Goal: Task Accomplishment & Management: Complete application form

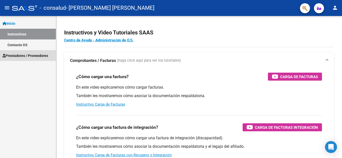
click at [21, 56] on span "Prestadores / Proveedores" at bounding box center [26, 56] width 46 height 6
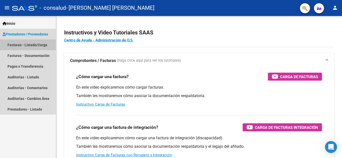
click at [15, 45] on link "Facturas - Listado/Carga" at bounding box center [28, 45] width 56 height 11
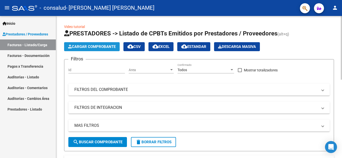
click at [89, 47] on span "Cargar Comprobante" at bounding box center [92, 47] width 48 height 5
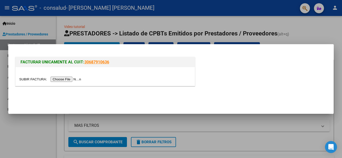
click at [75, 79] on input "file" at bounding box center [50, 79] width 63 height 5
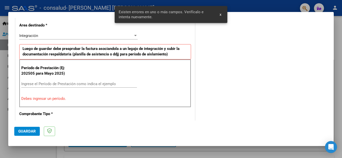
scroll to position [123, 0]
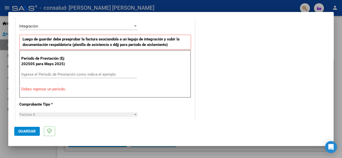
click at [45, 75] on input "Ingrese el Período de Prestación como indica el ejemplo" at bounding box center [79, 74] width 116 height 5
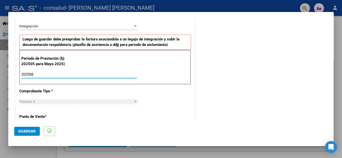
type input "202508"
click at [37, 103] on div "Factura A" at bounding box center [76, 102] width 114 height 5
click at [134, 102] on div at bounding box center [135, 101] width 3 height 1
click at [28, 130] on span "Guardar" at bounding box center [27, 131] width 18 height 5
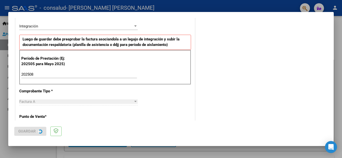
scroll to position [0, 0]
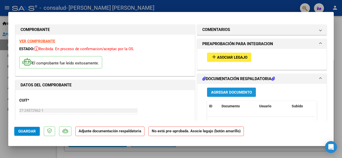
click at [229, 93] on span "Agregar Documento" at bounding box center [231, 92] width 41 height 5
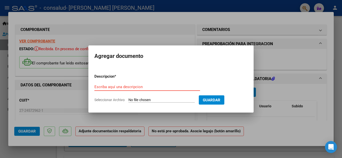
click at [149, 87] on input "Escriba aquí una descripcion" at bounding box center [147, 87] width 106 height 5
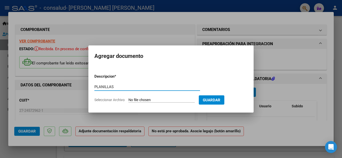
type input "PLANILLAS"
click at [167, 98] on input "Seleccionar Archivo" at bounding box center [161, 100] width 66 height 5
type input "C:\fakepath\[PERSON_NAME]-FONO-AGOSTO.pdf"
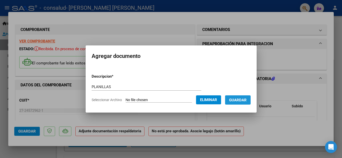
click at [246, 99] on span "Guardar" at bounding box center [238, 100] width 18 height 5
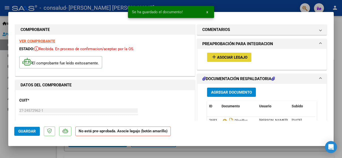
click at [231, 58] on span "Asociar Legajo" at bounding box center [232, 57] width 30 height 5
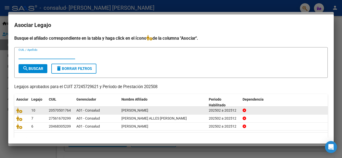
click at [225, 112] on div "202502 a 202512" at bounding box center [224, 111] width 30 height 6
click at [32, 110] on span "10" at bounding box center [33, 111] width 4 height 4
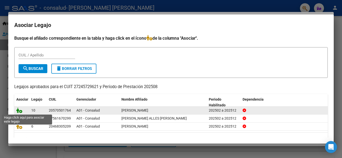
click at [21, 110] on icon at bounding box center [19, 111] width 6 height 6
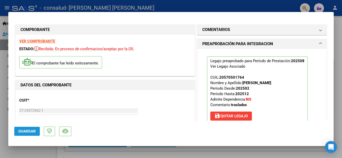
click at [30, 133] on span "Guardar" at bounding box center [27, 131] width 18 height 5
click at [0, 7] on div at bounding box center [171, 79] width 342 height 158
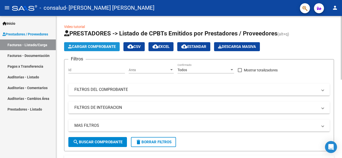
click at [97, 46] on span "Cargar Comprobante" at bounding box center [92, 47] width 48 height 5
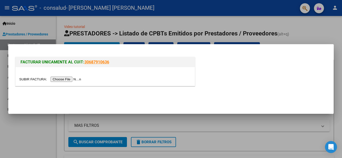
click at [59, 79] on input "file" at bounding box center [50, 79] width 63 height 5
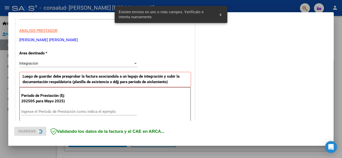
scroll to position [113, 0]
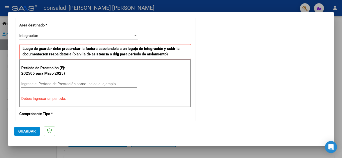
click at [81, 81] on div "Ingrese el Período de Prestación como indica el ejemplo" at bounding box center [79, 84] width 116 height 8
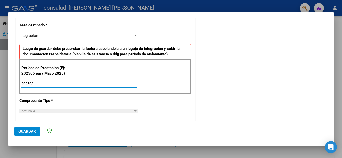
type input "202508"
click at [27, 132] on span "Guardar" at bounding box center [27, 131] width 18 height 5
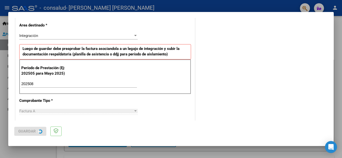
scroll to position [0, 0]
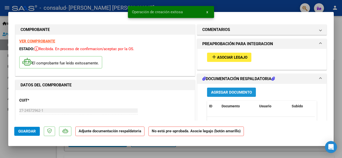
click at [230, 92] on span "Agregar Documento" at bounding box center [231, 92] width 41 height 5
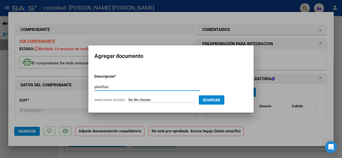
type input "planillas"
click at [156, 99] on input "Seleccionar Archivo" at bounding box center [161, 100] width 66 height 5
type input "C:\fakepath\[PERSON_NAME]-KINESIO-AGOSTO.pdf"
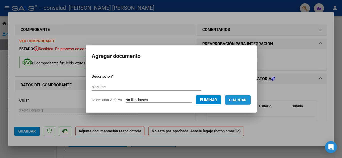
click at [241, 101] on span "Guardar" at bounding box center [238, 100] width 18 height 5
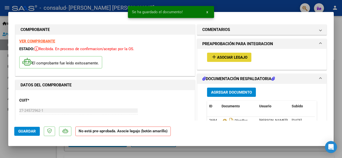
click at [224, 56] on span "Asociar Legajo" at bounding box center [232, 57] width 30 height 5
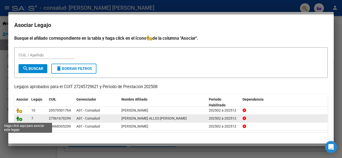
click at [19, 119] on icon at bounding box center [19, 119] width 6 height 6
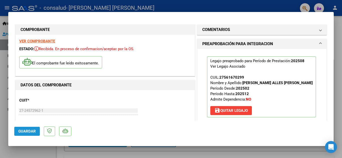
click at [29, 131] on span "Guardar" at bounding box center [27, 131] width 18 height 5
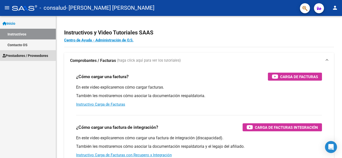
click at [42, 56] on span "Prestadores / Proveedores" at bounding box center [26, 56] width 46 height 6
click at [20, 55] on span "Prestadores / Proveedores" at bounding box center [26, 56] width 46 height 6
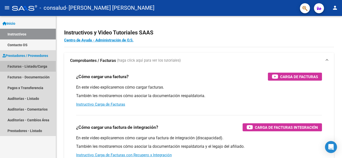
click at [22, 67] on link "Facturas - Listado/Carga" at bounding box center [28, 66] width 56 height 11
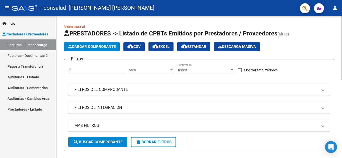
click at [86, 49] on span "Cargar Comprobante" at bounding box center [92, 47] width 48 height 5
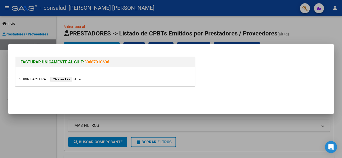
click at [72, 80] on input "file" at bounding box center [50, 79] width 63 height 5
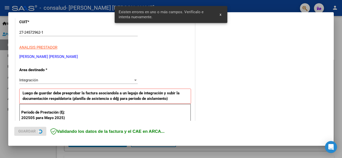
scroll to position [113, 0]
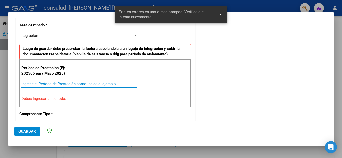
click at [73, 84] on input "Ingrese el Período de Prestación como indica el ejemplo" at bounding box center [79, 84] width 116 height 5
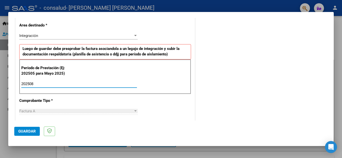
type input "202508"
click at [33, 113] on span "Factura A" at bounding box center [27, 111] width 16 height 5
click at [32, 130] on span "Guardar" at bounding box center [27, 131] width 18 height 5
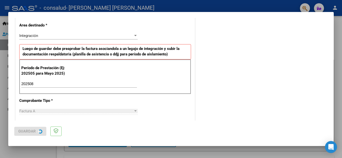
scroll to position [0, 0]
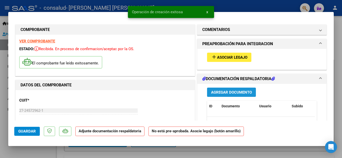
click at [225, 93] on span "Agregar Documento" at bounding box center [231, 92] width 41 height 5
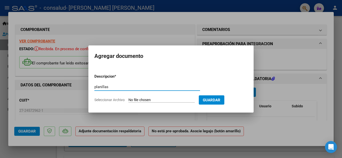
type input "planillas"
click at [138, 100] on input "Seleccionar Archivo" at bounding box center [161, 100] width 66 height 5
type input "C:\fakepath\[PERSON_NAME]-ESCUELA-AGOSTO.pdf"
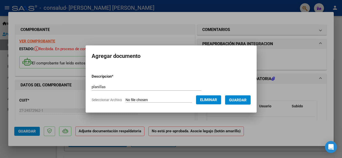
click at [244, 101] on span "Guardar" at bounding box center [238, 100] width 18 height 5
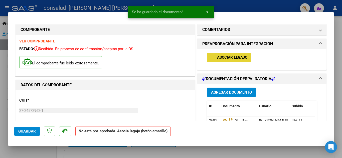
click at [222, 55] on span "add Asociar Legajo" at bounding box center [229, 57] width 36 height 5
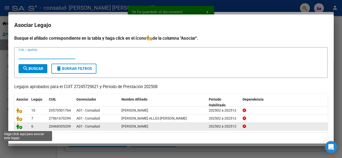
click at [19, 129] on icon at bounding box center [19, 127] width 6 height 6
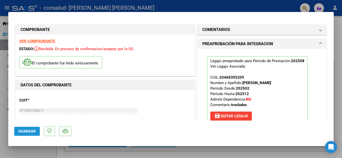
click at [22, 131] on span "Guardar" at bounding box center [27, 131] width 18 height 5
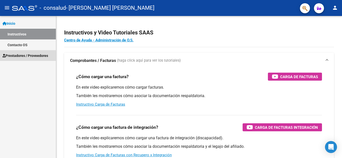
click at [35, 56] on span "Prestadores / Proveedores" at bounding box center [26, 56] width 46 height 6
click at [19, 56] on span "Prestadores / Proveedores" at bounding box center [26, 56] width 46 height 6
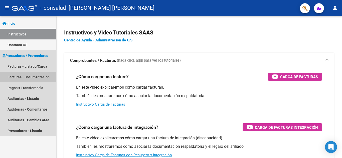
click at [24, 76] on link "Facturas - Documentación" at bounding box center [28, 77] width 56 height 11
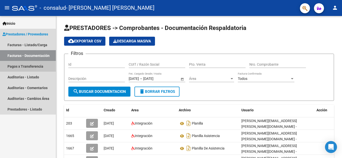
click at [31, 67] on link "Pagos x Transferencia" at bounding box center [28, 66] width 56 height 11
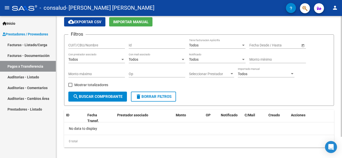
scroll to position [25, 0]
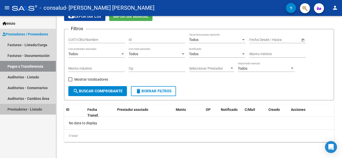
click at [30, 109] on link "Prestadores - Listado" at bounding box center [28, 109] width 56 height 11
